Goal: Find specific page/section: Find specific page/section

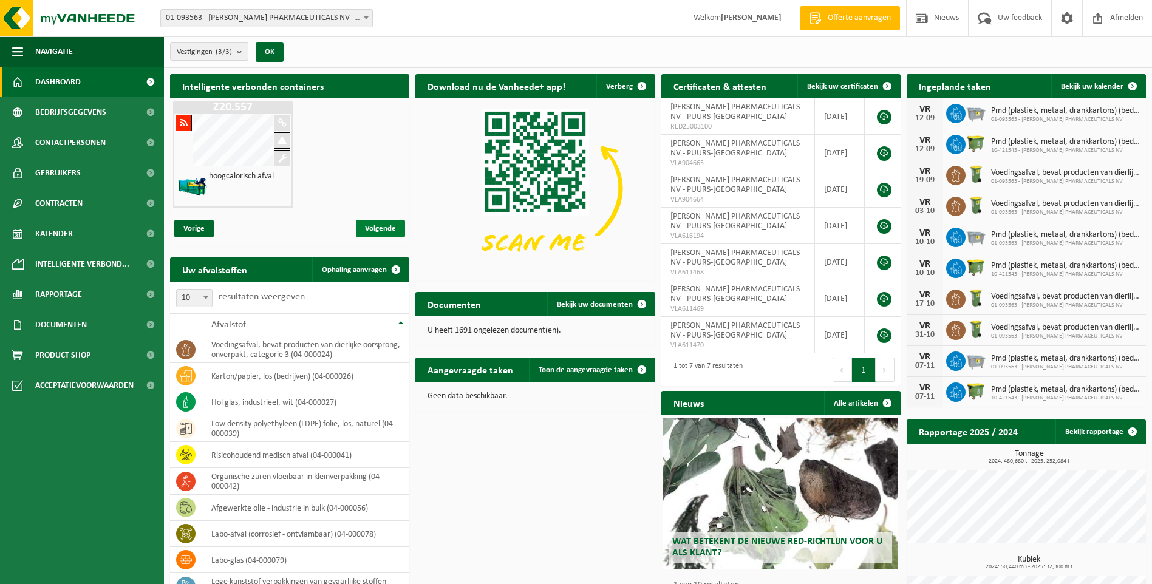
click at [375, 225] on span "Volgende" at bounding box center [380, 229] width 49 height 18
click at [382, 228] on span "Volgende" at bounding box center [380, 229] width 49 height 18
click at [195, 225] on span "Vorige" at bounding box center [193, 229] width 39 height 18
click at [69, 228] on span "Kalender" at bounding box center [54, 234] width 38 height 30
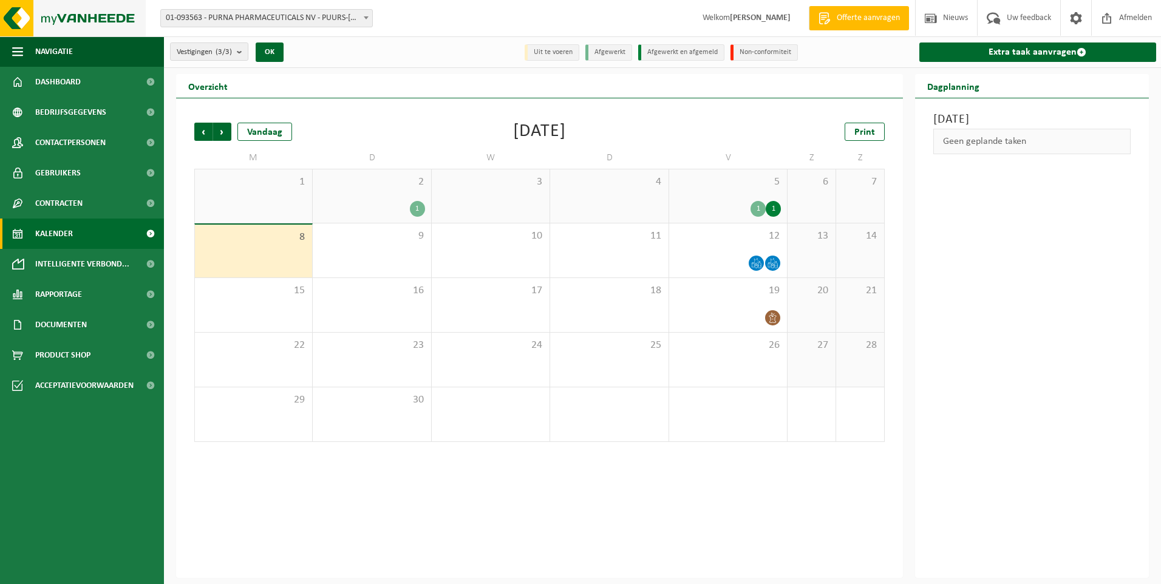
click at [13, 15] on img at bounding box center [73, 18] width 146 height 36
